Goal: Transaction & Acquisition: Download file/media

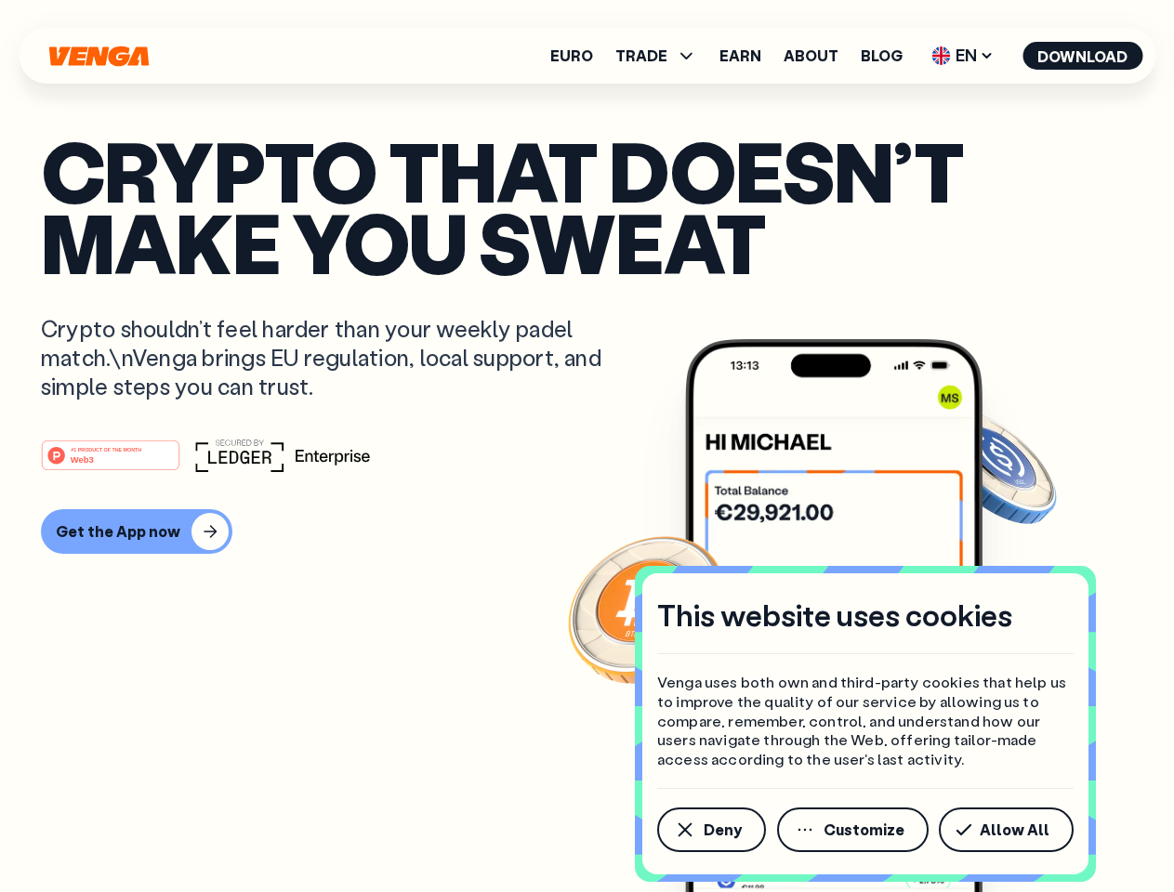
click at [586, 446] on div "#1 PRODUCT OF THE MONTH Web3" at bounding box center [587, 455] width 1092 height 33
click at [710, 830] on span "Deny" at bounding box center [723, 830] width 38 height 15
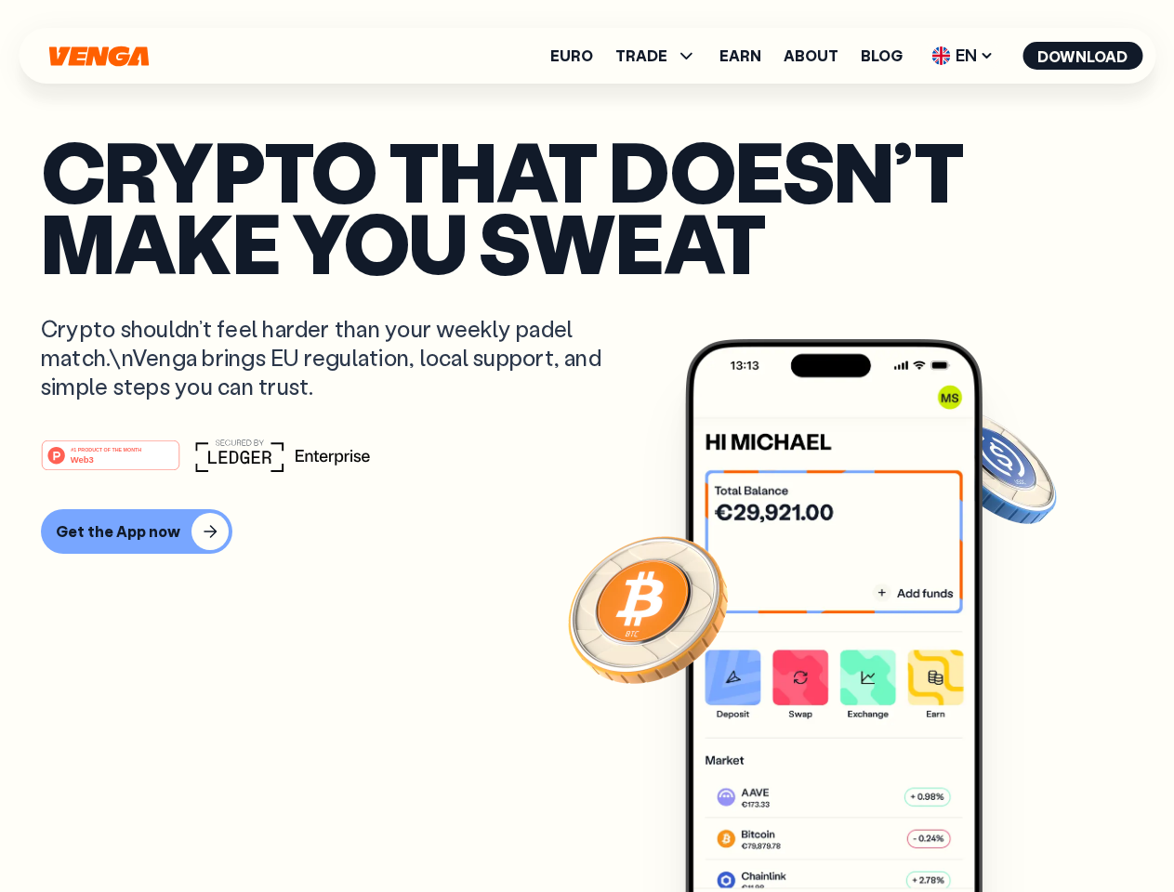
click at [854, 830] on img at bounding box center [833, 650] width 297 height 623
click at [1009, 830] on article "Crypto that doesn’t make you sweat Crypto shouldn’t feel harder than your weekl…" at bounding box center [587, 483] width 1092 height 697
click at [662, 56] on span "TRADE" at bounding box center [641, 55] width 52 height 15
click at [963, 56] on span "EN" at bounding box center [962, 56] width 75 height 30
click at [1083, 56] on button "Download" at bounding box center [1082, 56] width 120 height 28
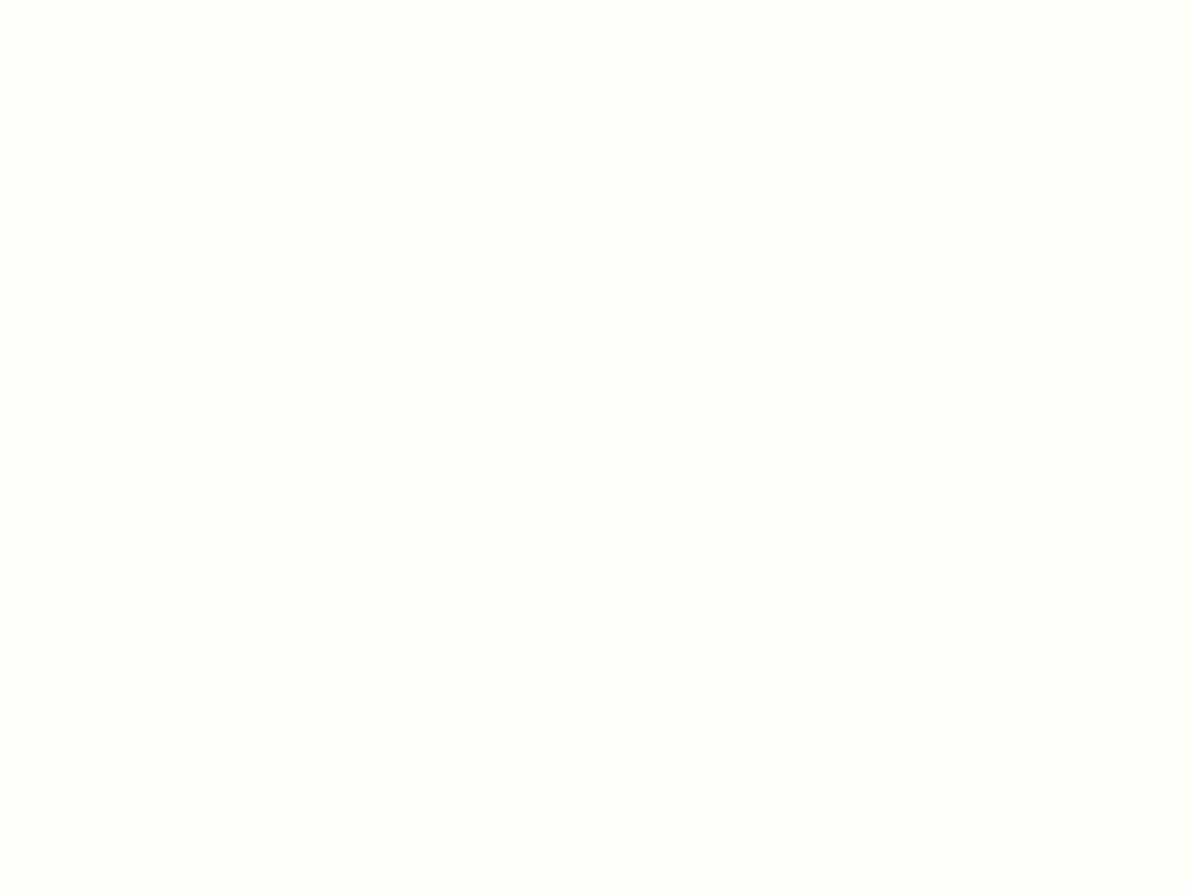
click at [586, 0] on html "This website uses cookies Venga uses both own and third-party cookies that help…" at bounding box center [595, 0] width 1190 height 0
click at [134, 0] on html "This website uses cookies Venga uses both own and third-party cookies that help…" at bounding box center [595, 0] width 1190 height 0
click at [113, 0] on html "This website uses cookies Venga uses both own and third-party cookies that help…" at bounding box center [595, 0] width 1190 height 0
